Goal: Task Accomplishment & Management: Use online tool/utility

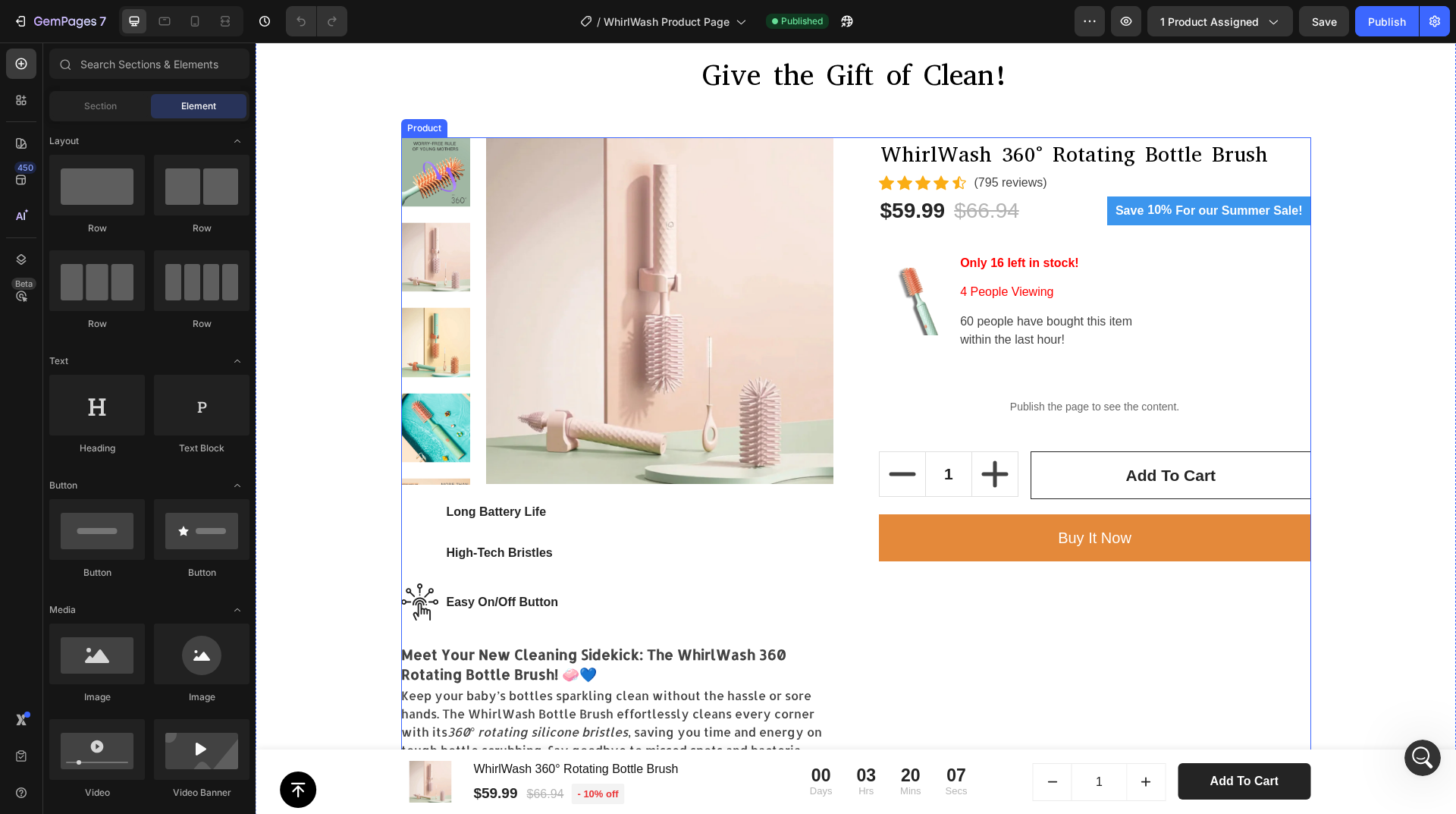
scroll to position [380, 0]
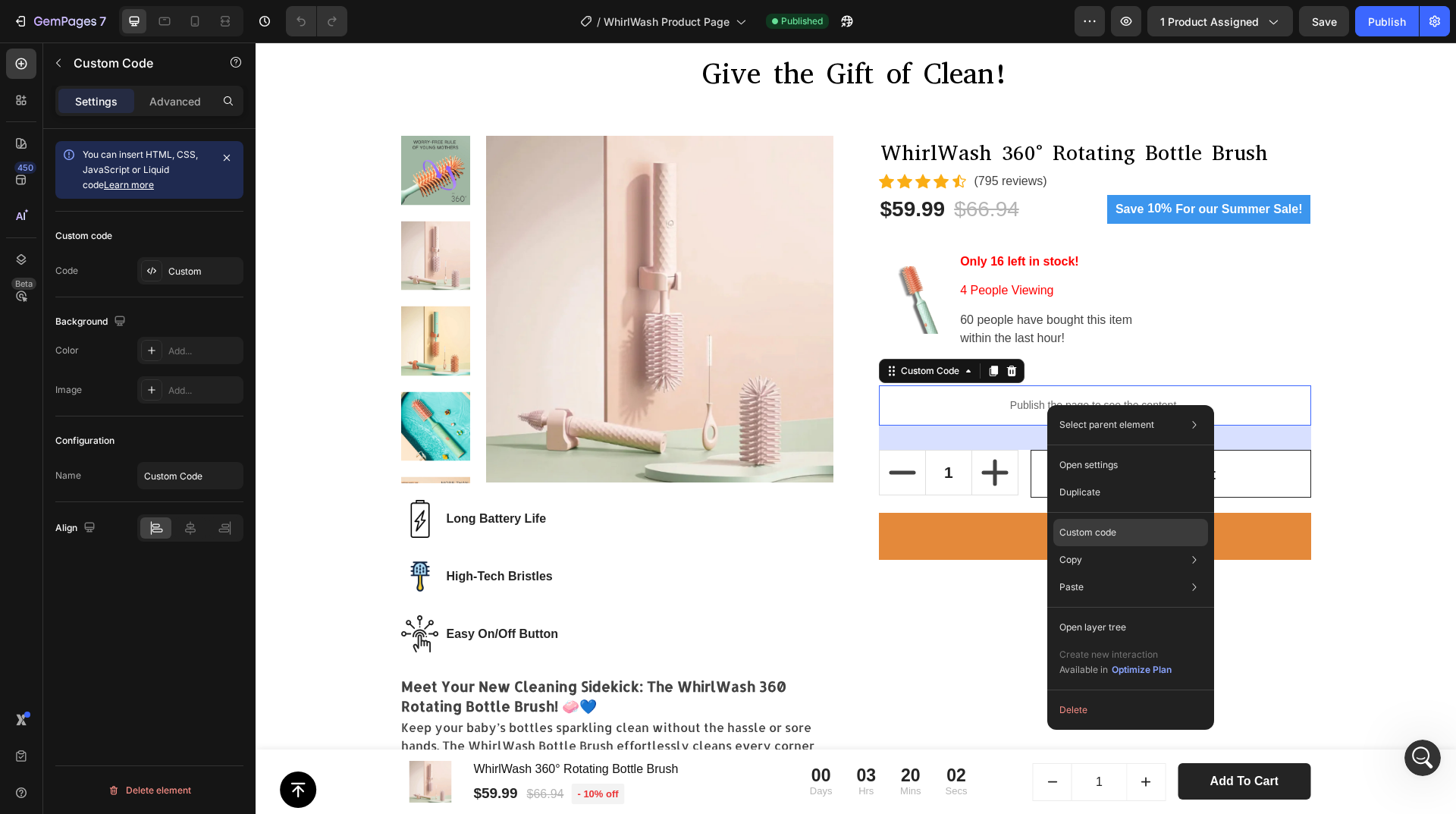
click at [1090, 529] on p "Custom code" at bounding box center [1088, 532] width 57 height 13
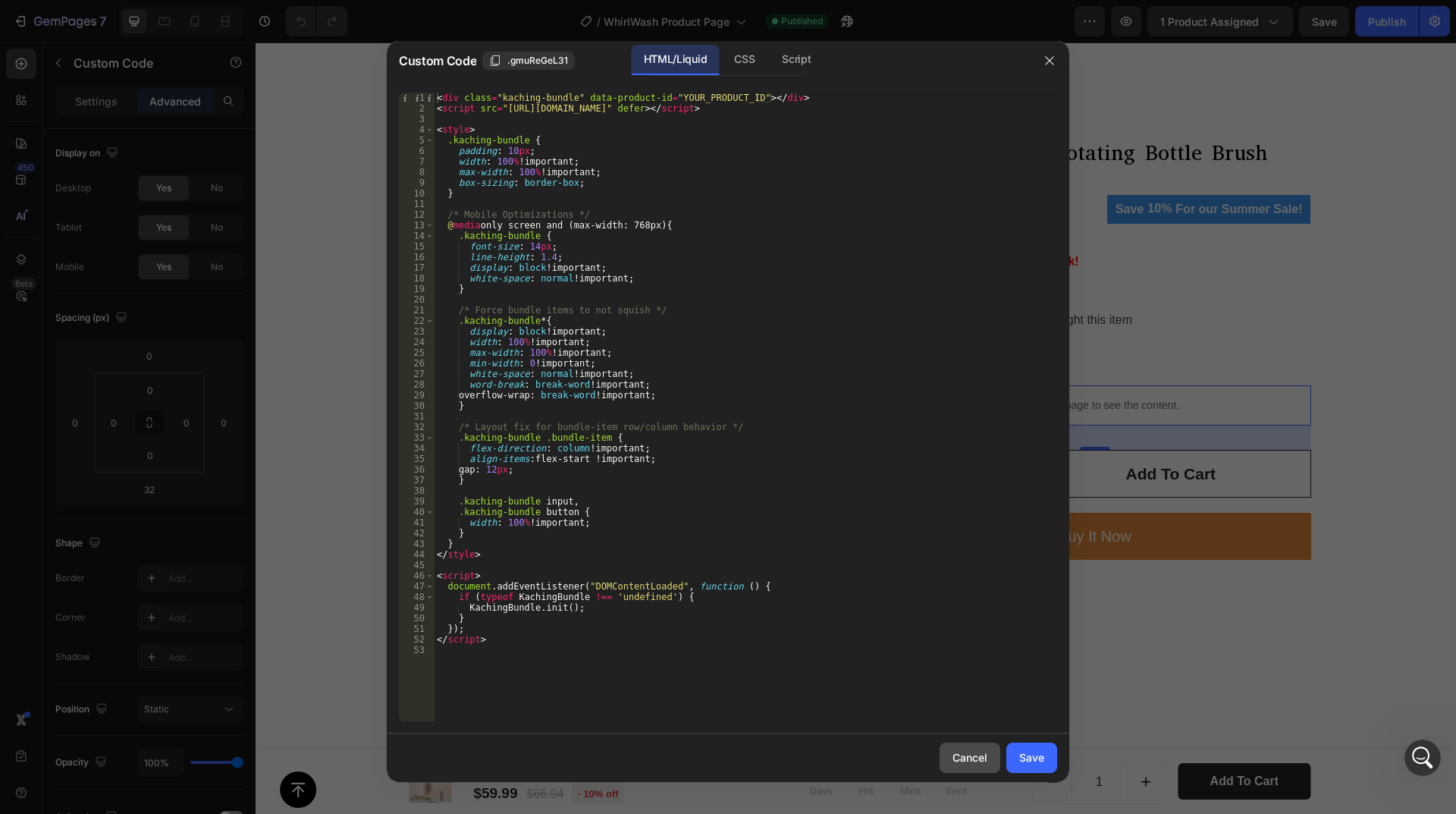
click at [976, 765] on div "Cancel" at bounding box center [969, 758] width 35 height 16
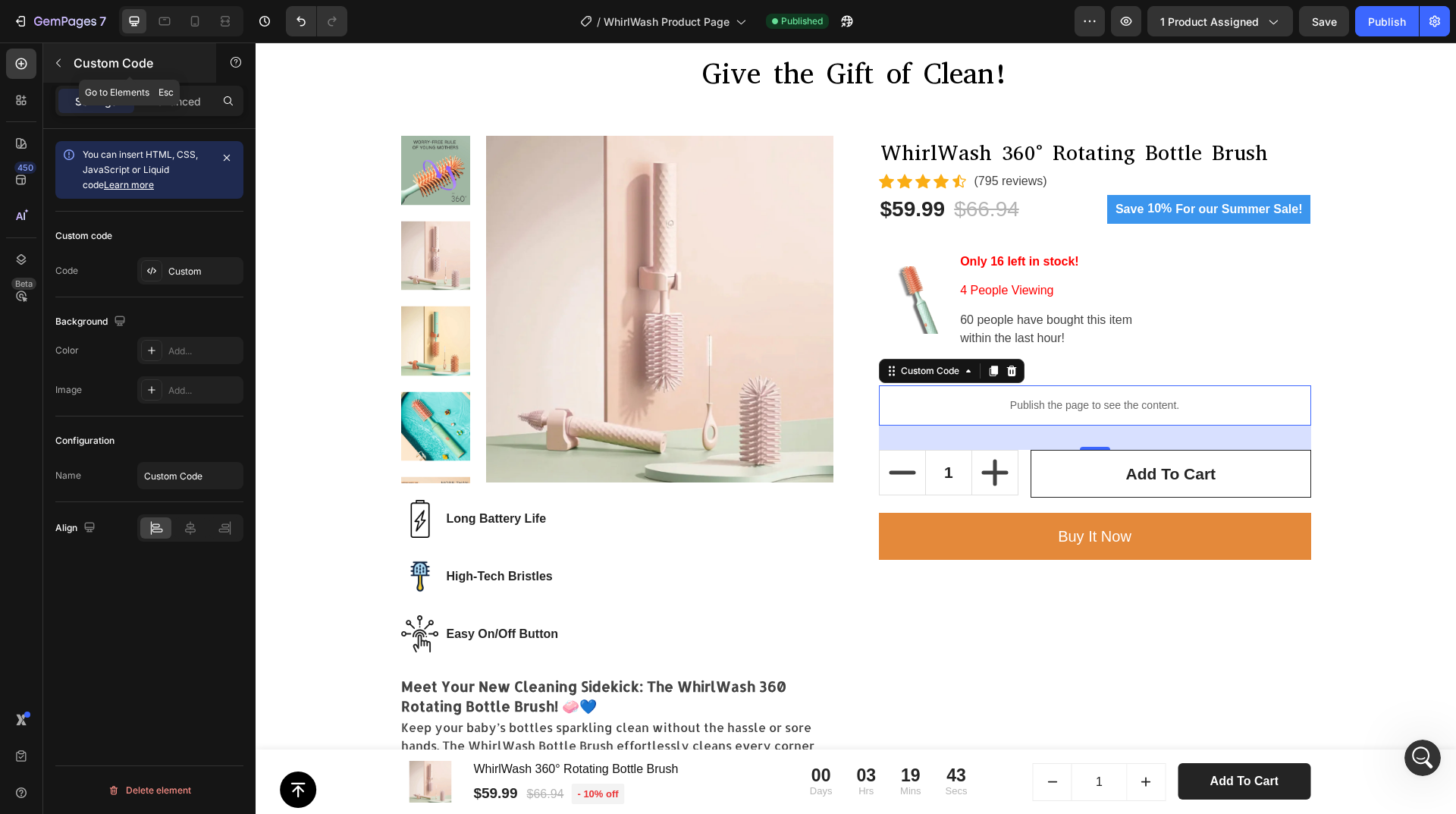
click at [61, 65] on icon "button" at bounding box center [59, 63] width 12 height 12
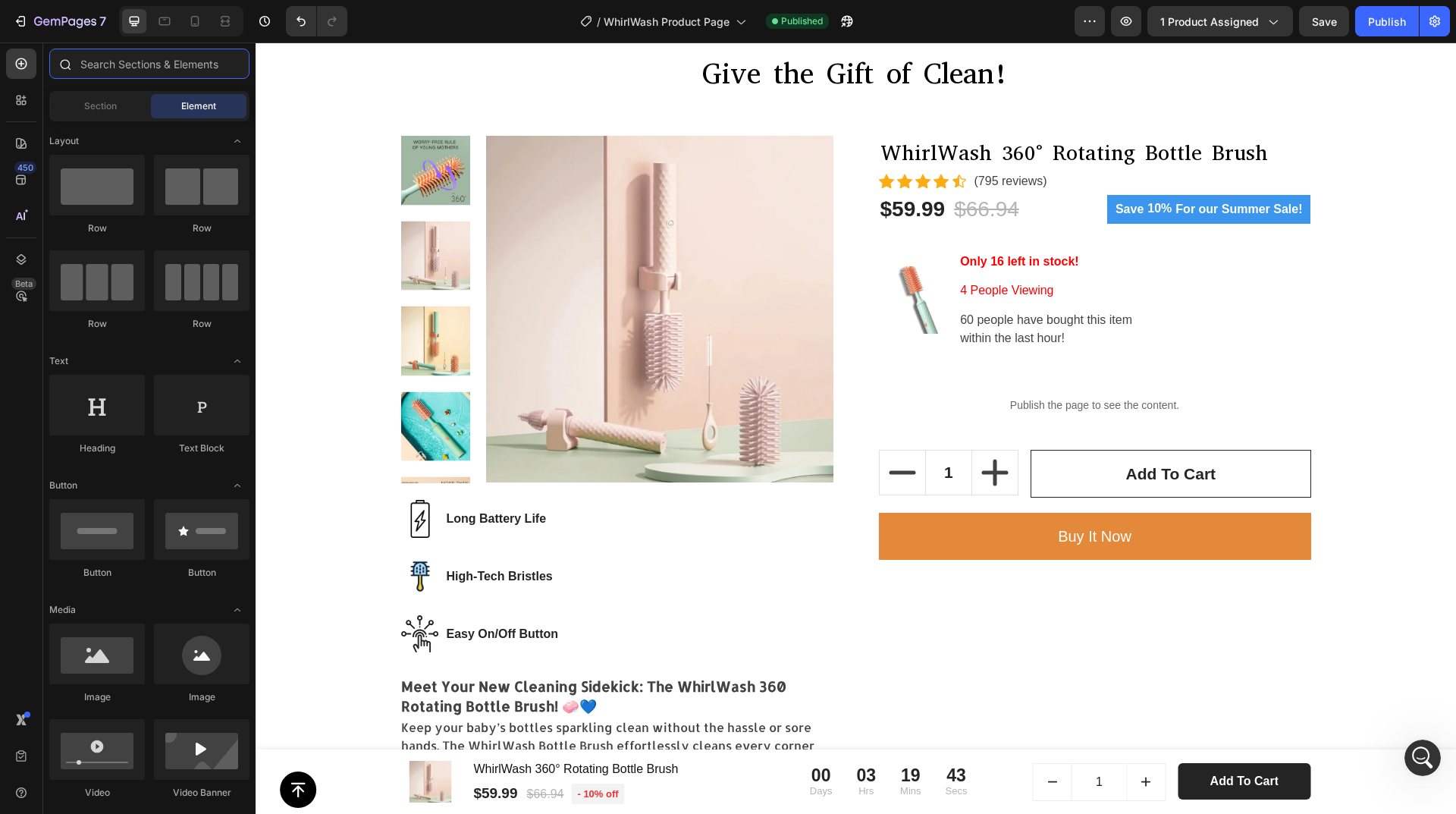
click at [137, 65] on input "text" at bounding box center [149, 63] width 200 height 30
click at [18, 107] on icon at bounding box center [20, 100] width 15 height 15
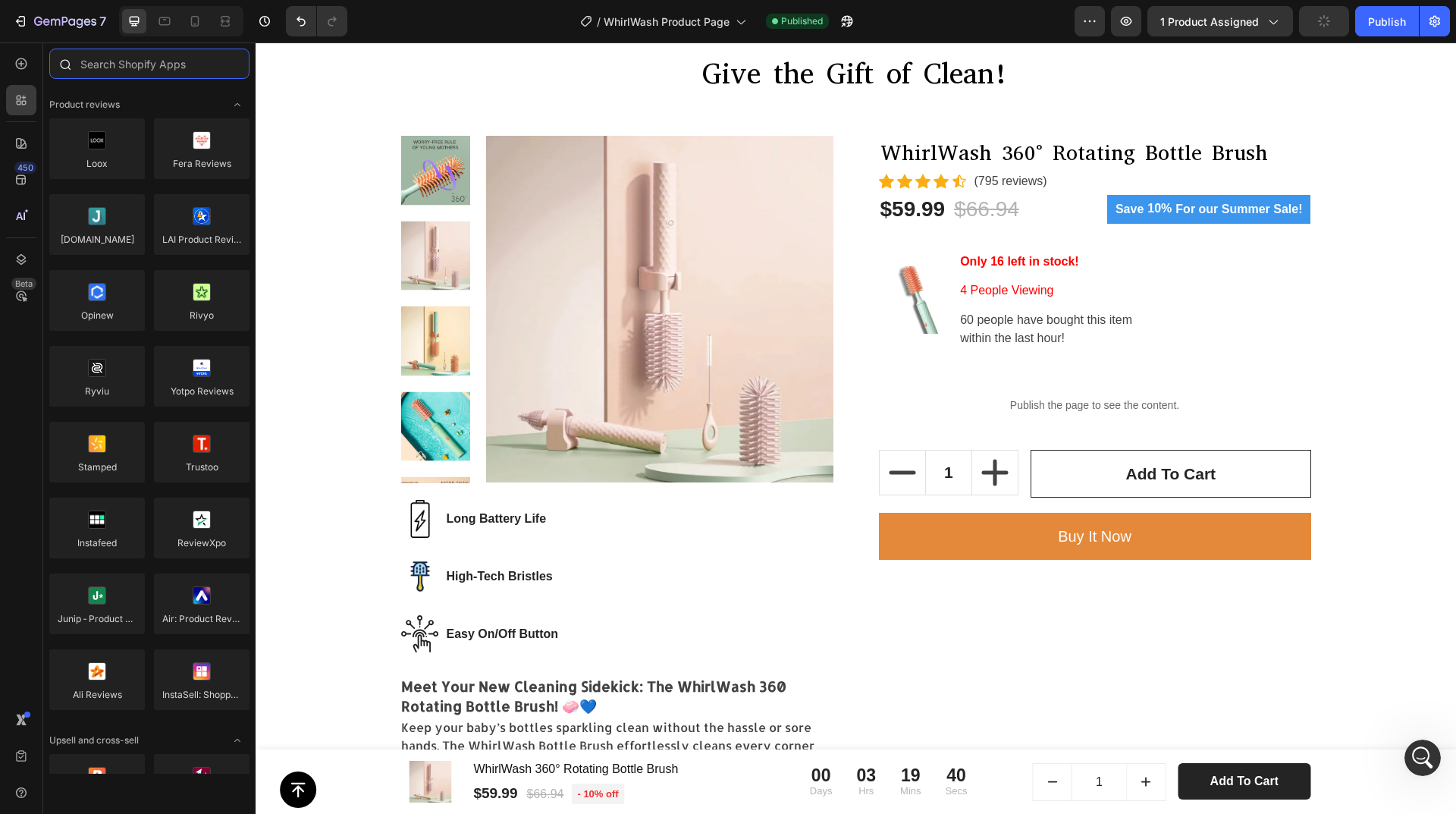
click at [132, 64] on input "text" at bounding box center [149, 63] width 200 height 30
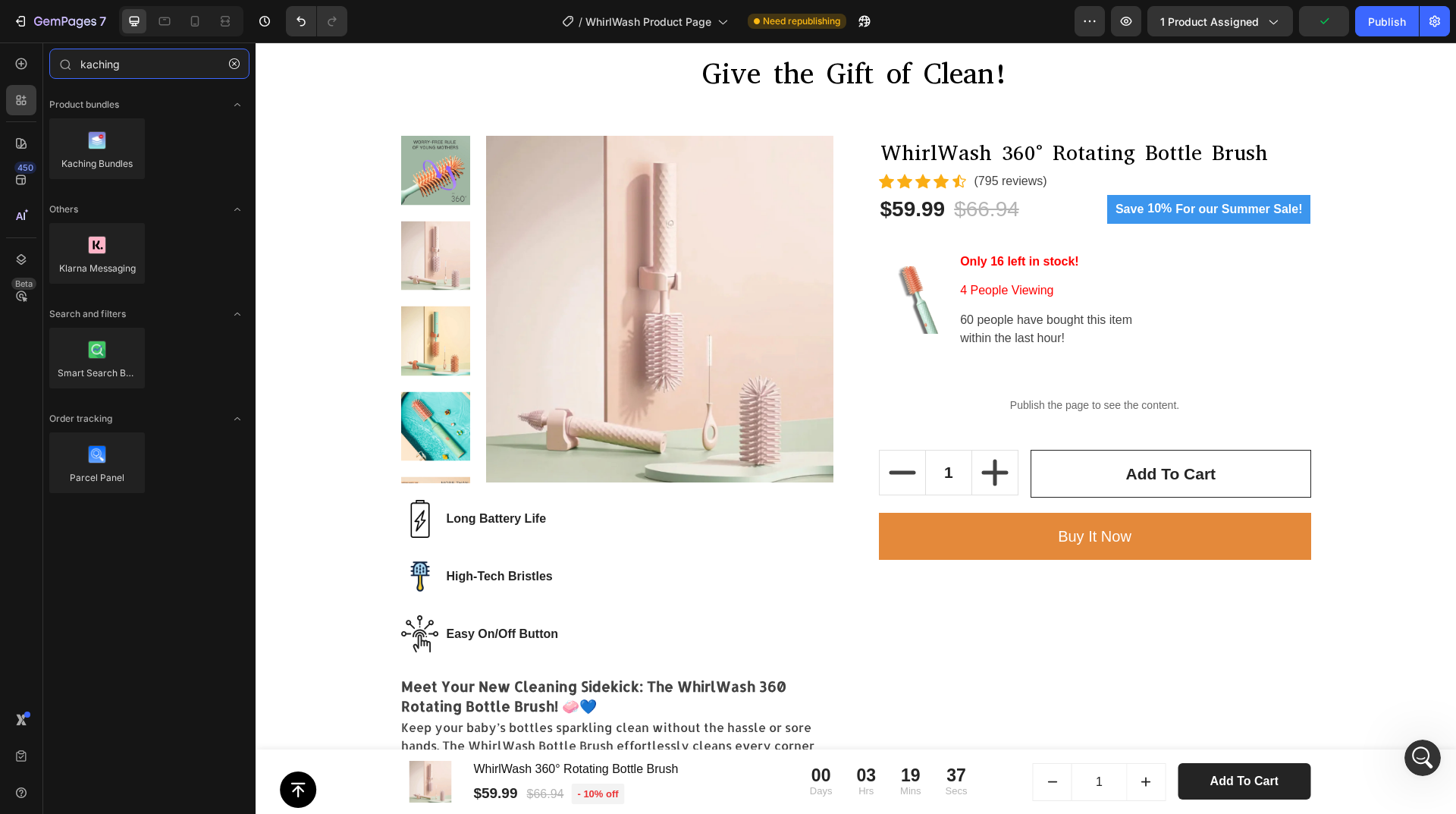
type input "kaching"
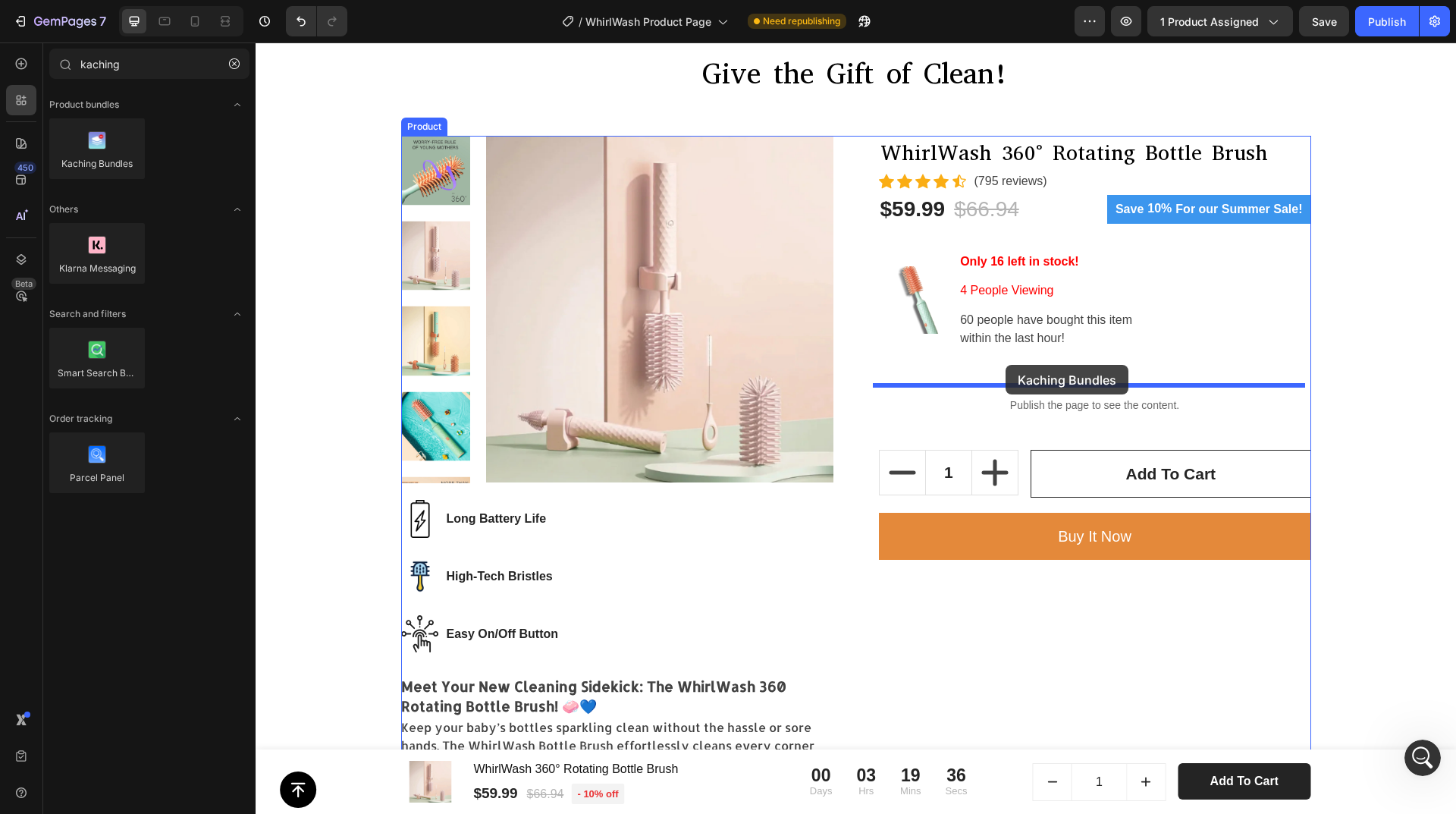
drag, startPoint x: 429, startPoint y: 222, endPoint x: 1027, endPoint y: 425, distance: 631.5
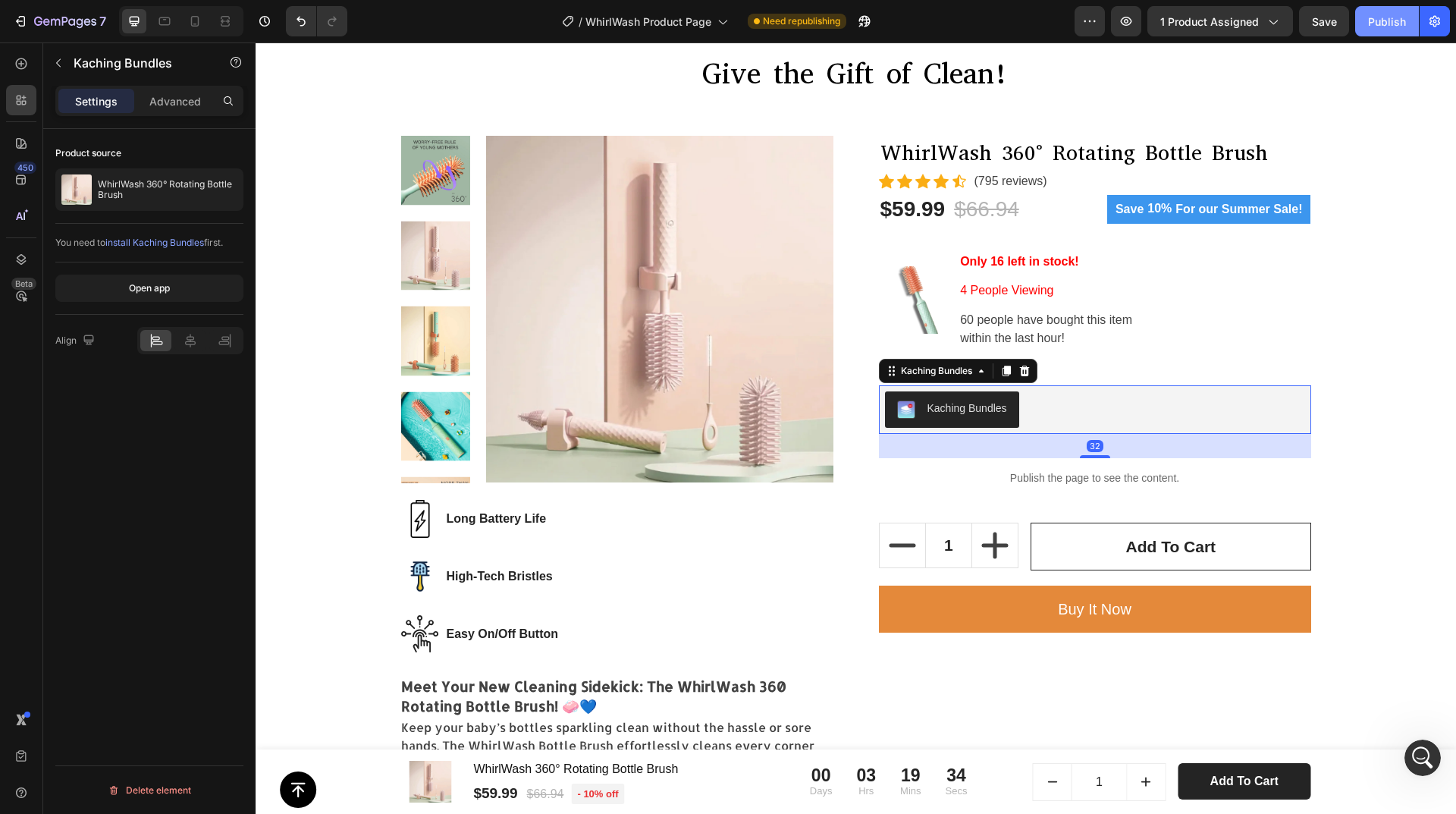
click at [1389, 28] on div "Publish" at bounding box center [1387, 21] width 38 height 16
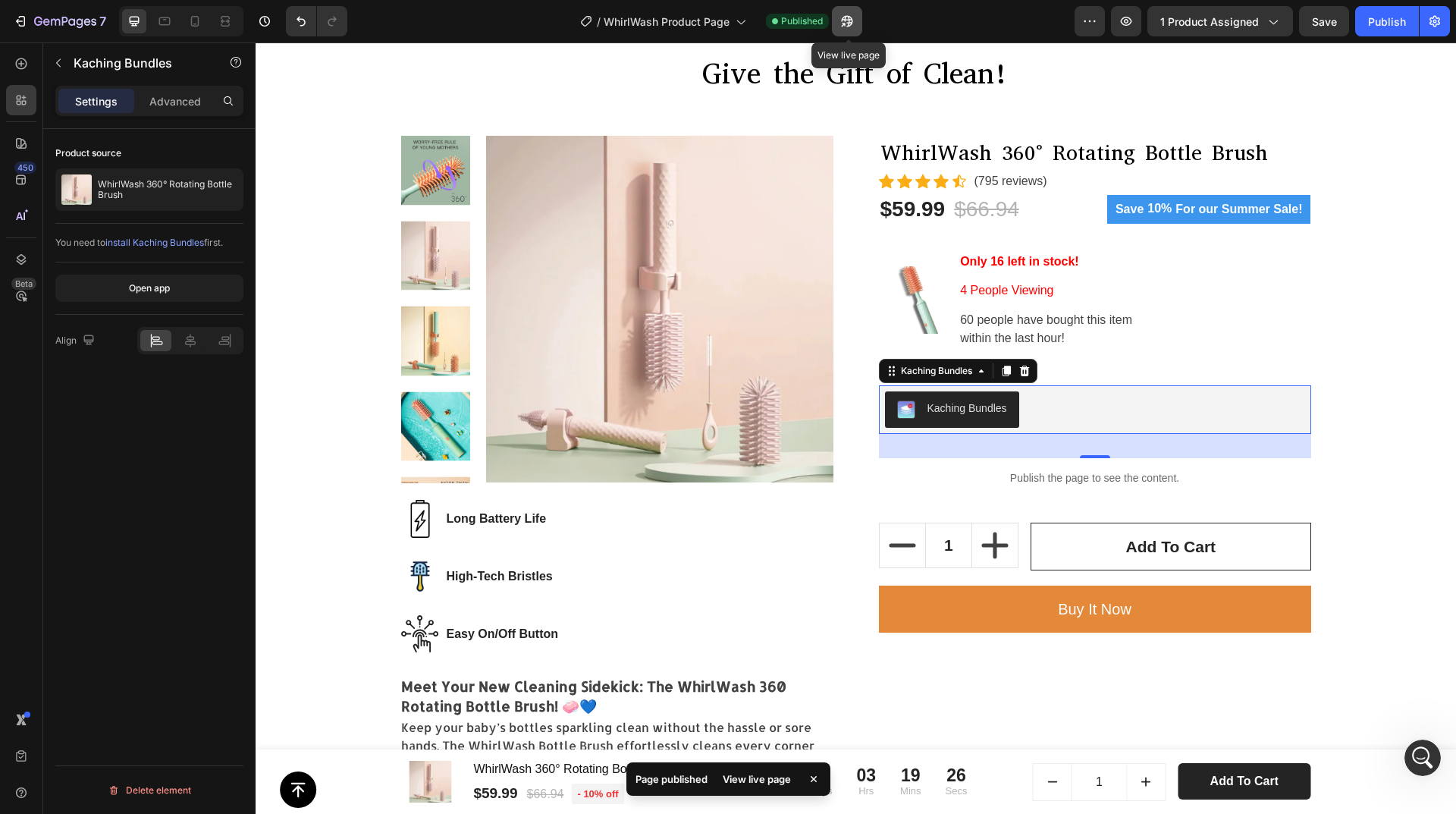
click at [854, 25] on icon "button" at bounding box center [847, 21] width 15 height 15
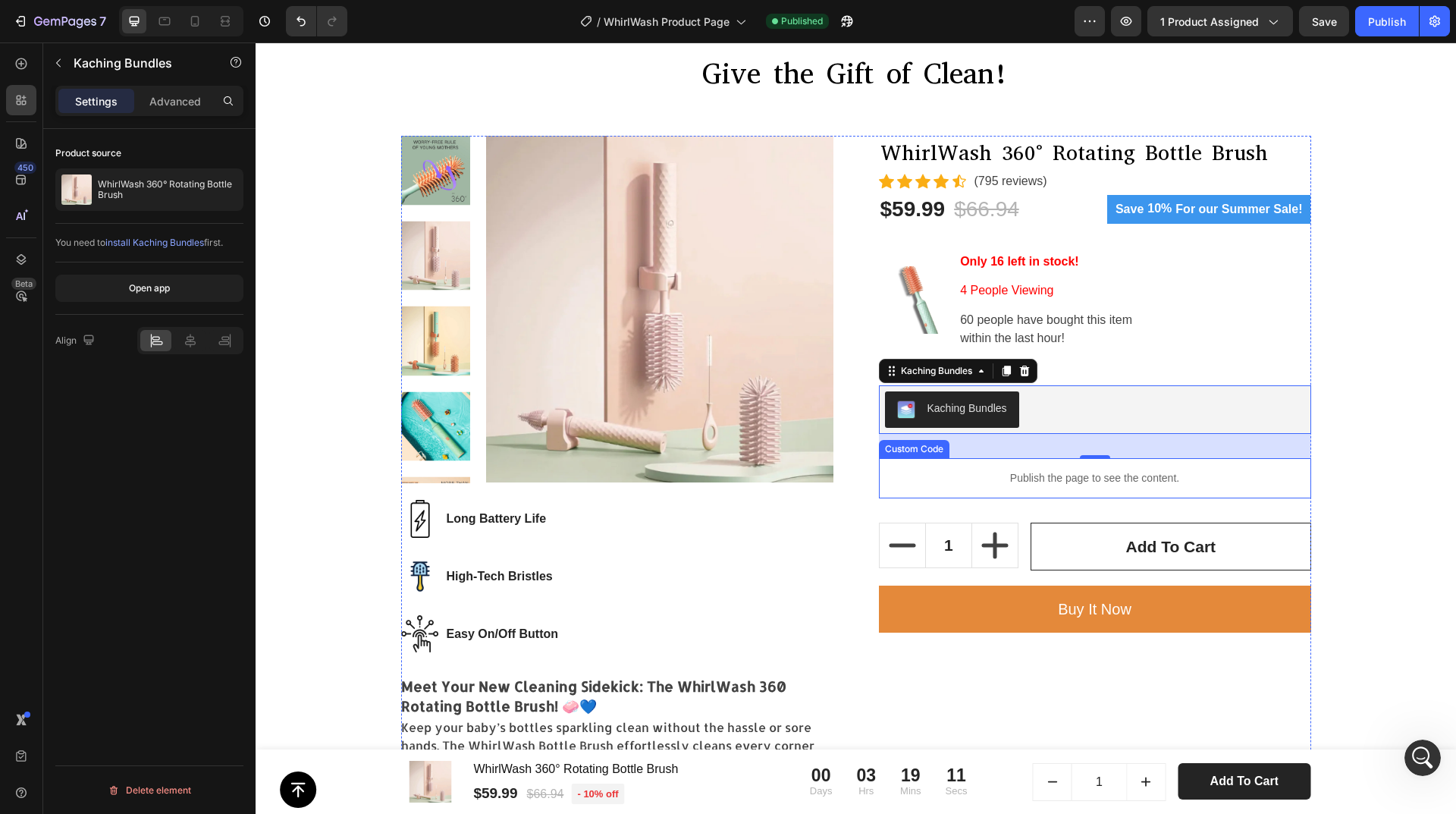
click at [978, 478] on p "Publish the page to see the content." at bounding box center [1095, 479] width 432 height 16
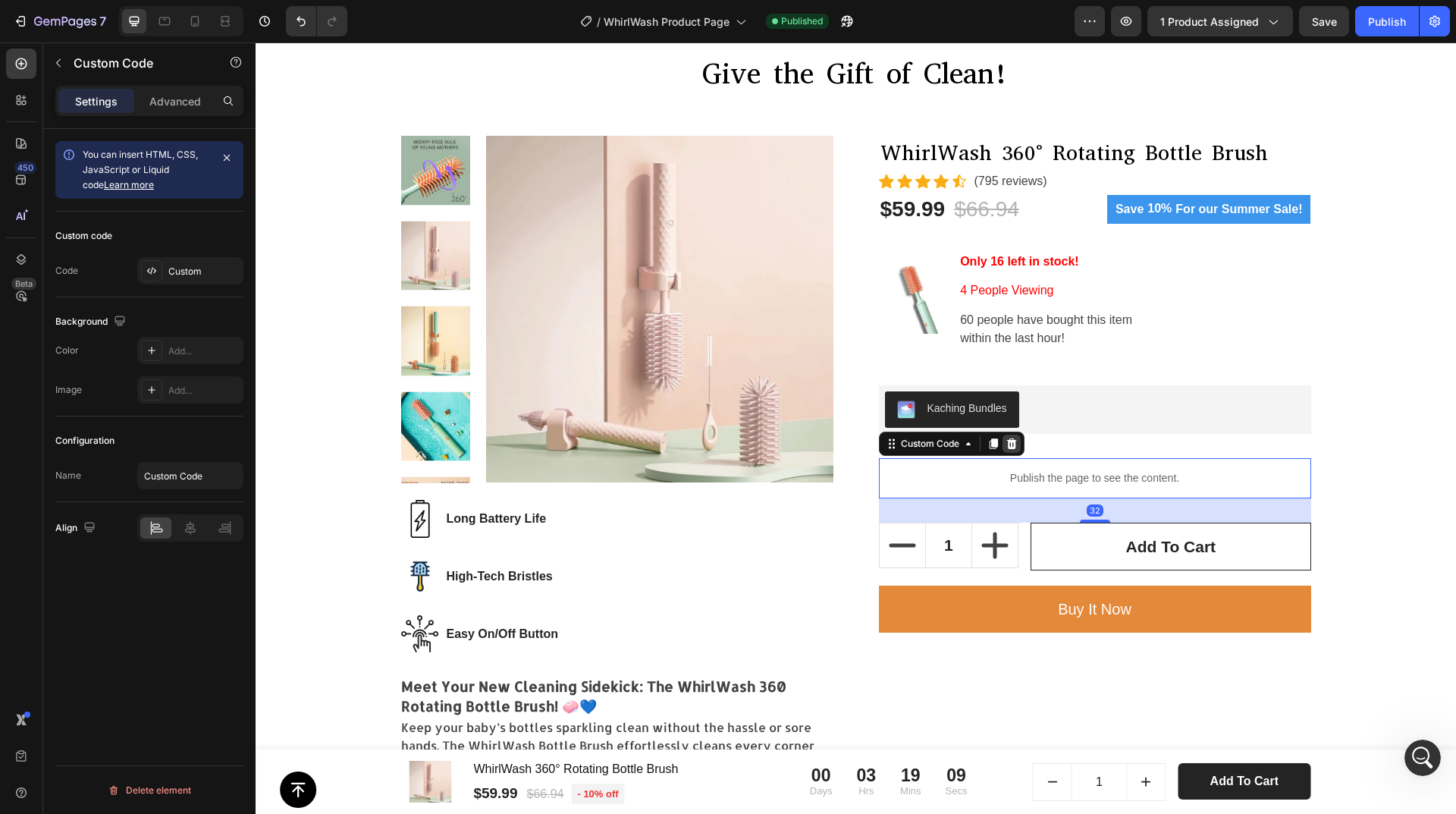
click at [1007, 447] on icon at bounding box center [1011, 444] width 10 height 11
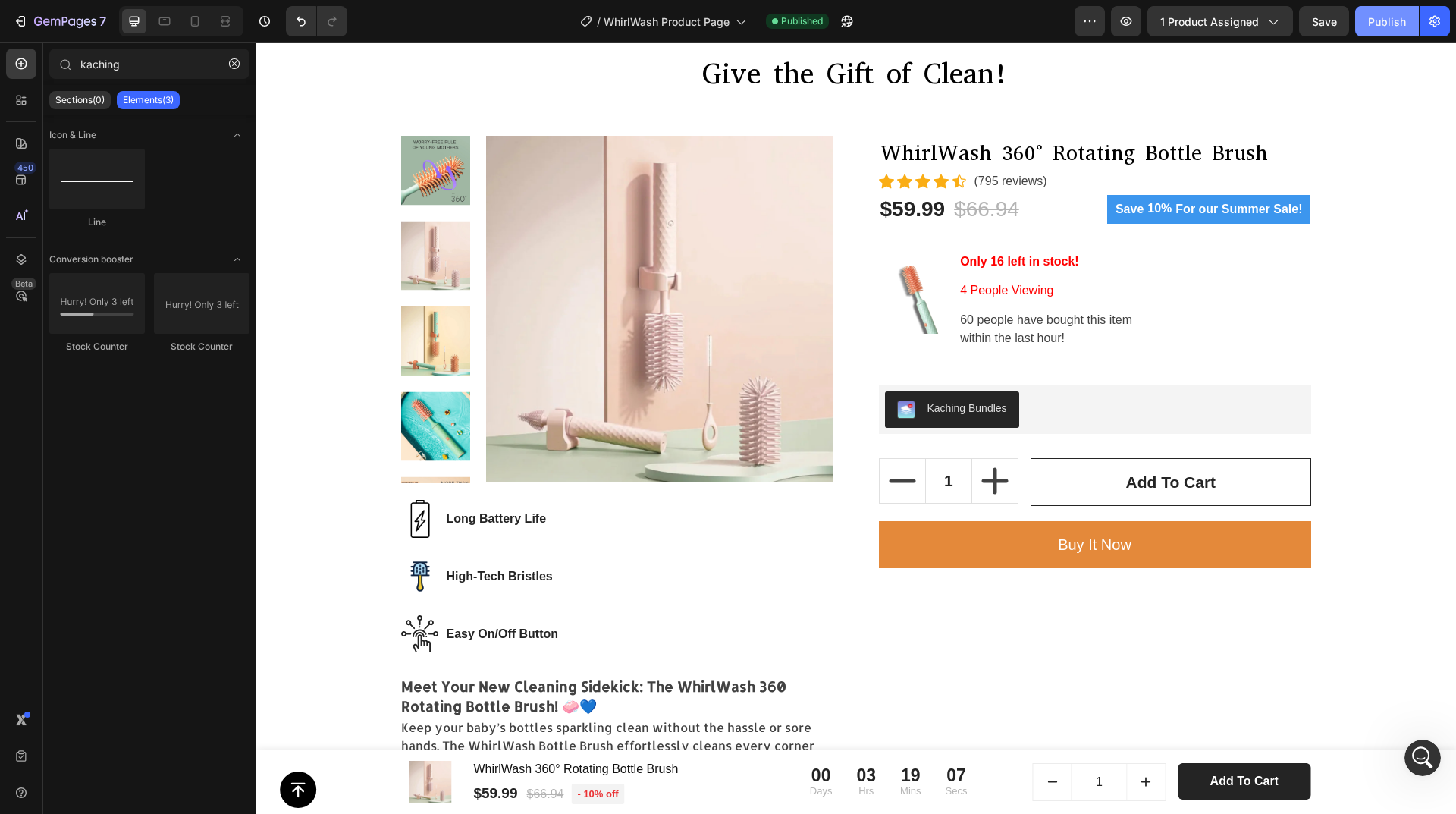
click at [1381, 25] on div "Publish" at bounding box center [1387, 21] width 38 height 16
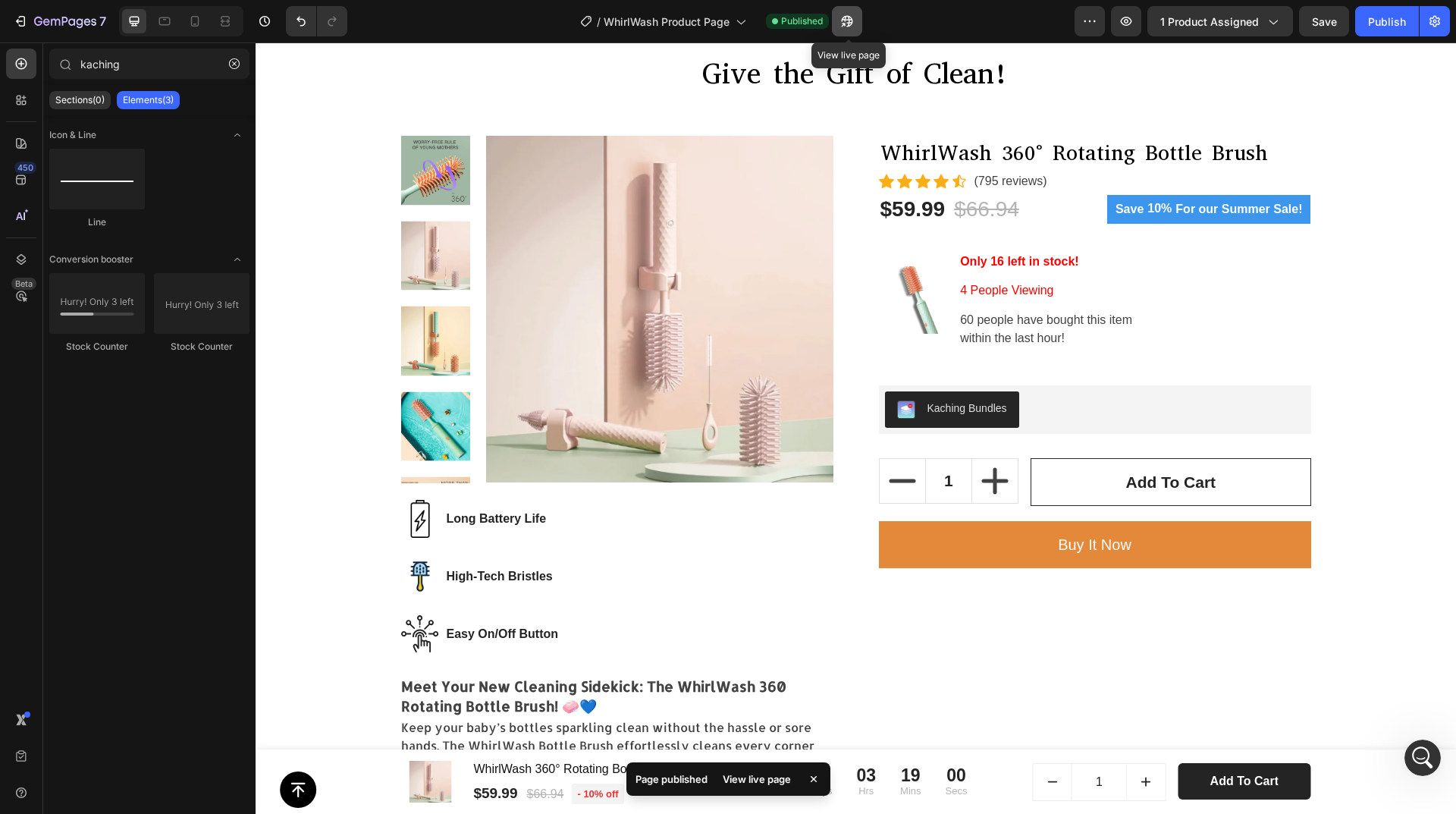
click at [851, 24] on icon "button" at bounding box center [847, 21] width 15 height 15
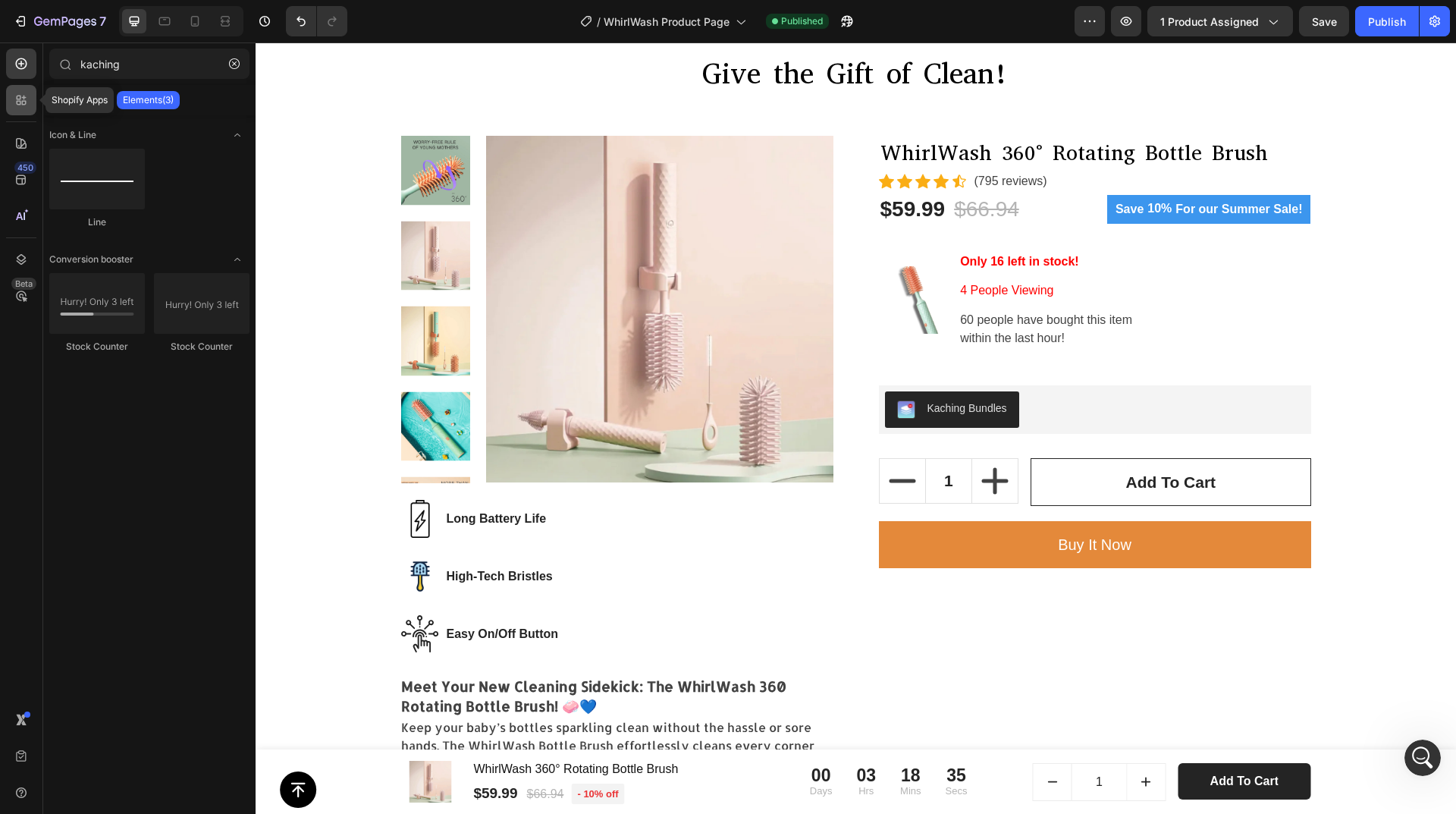
click at [27, 104] on icon at bounding box center [20, 100] width 15 height 15
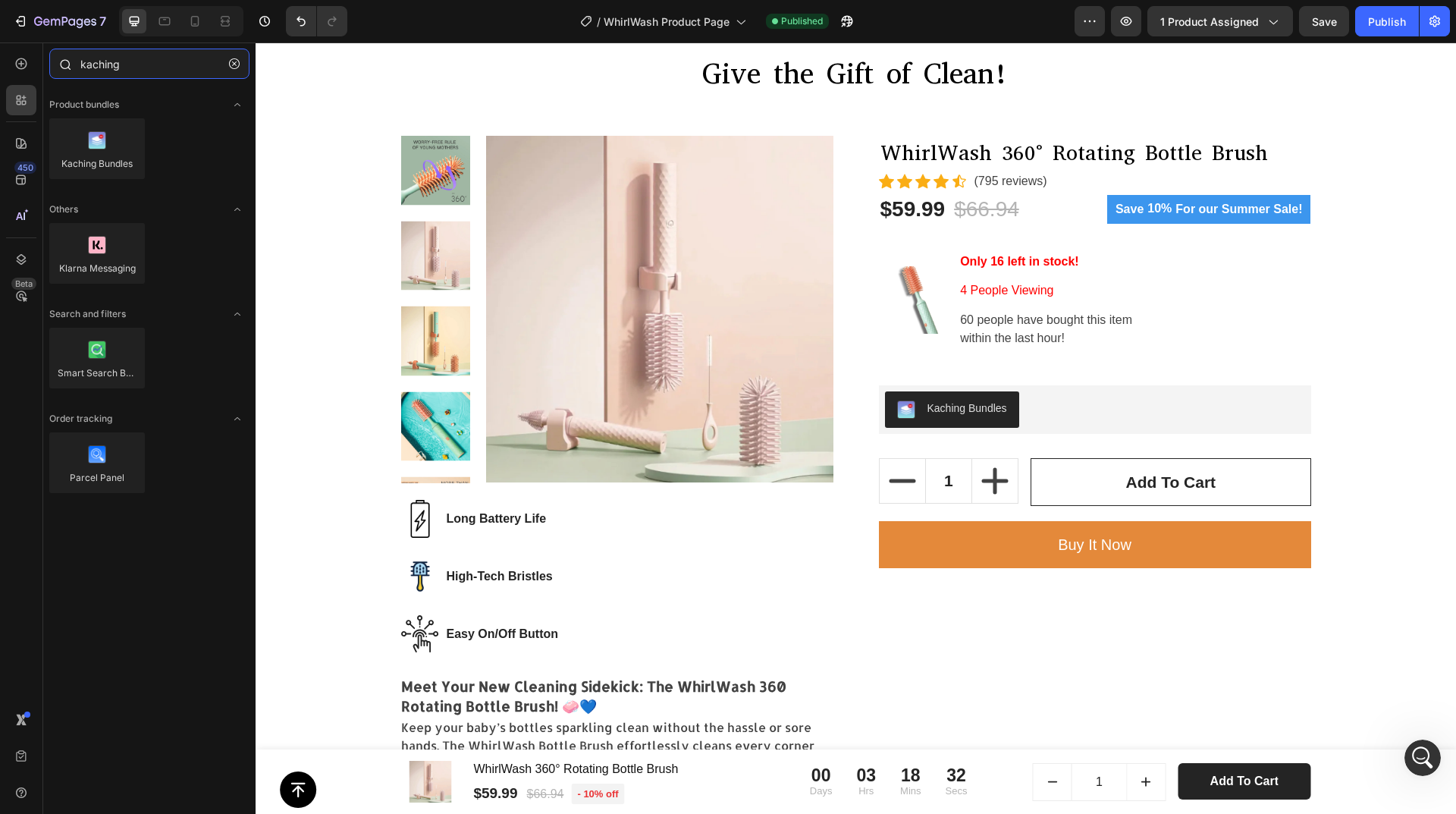
type input "kaching"
click at [77, 29] on div "7" at bounding box center [70, 21] width 72 height 18
